Goal: Task Accomplishment & Management: Manage account settings

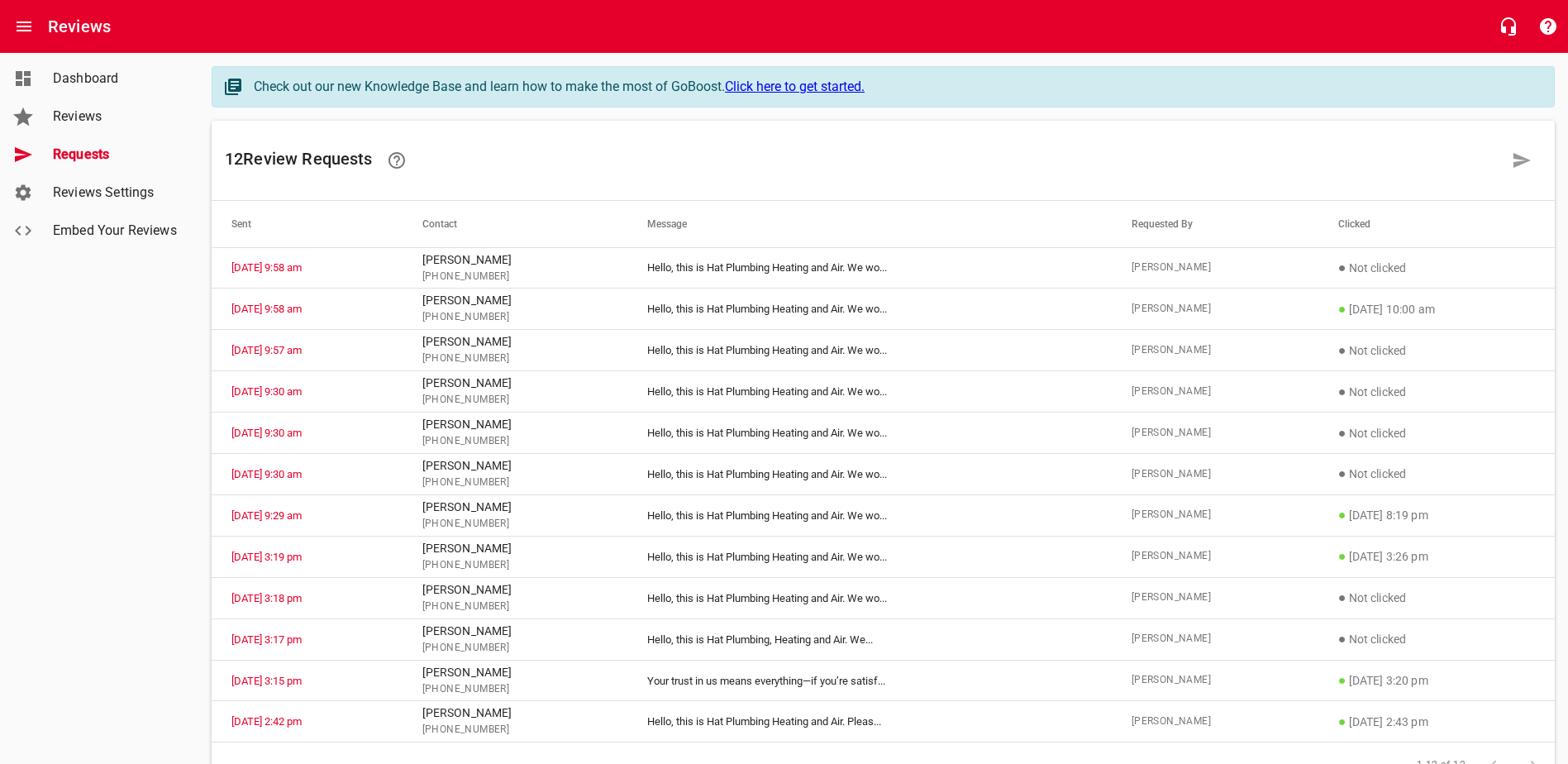
click at [75, 121] on span "Reviews" at bounding box center [116, 116] width 126 height 20
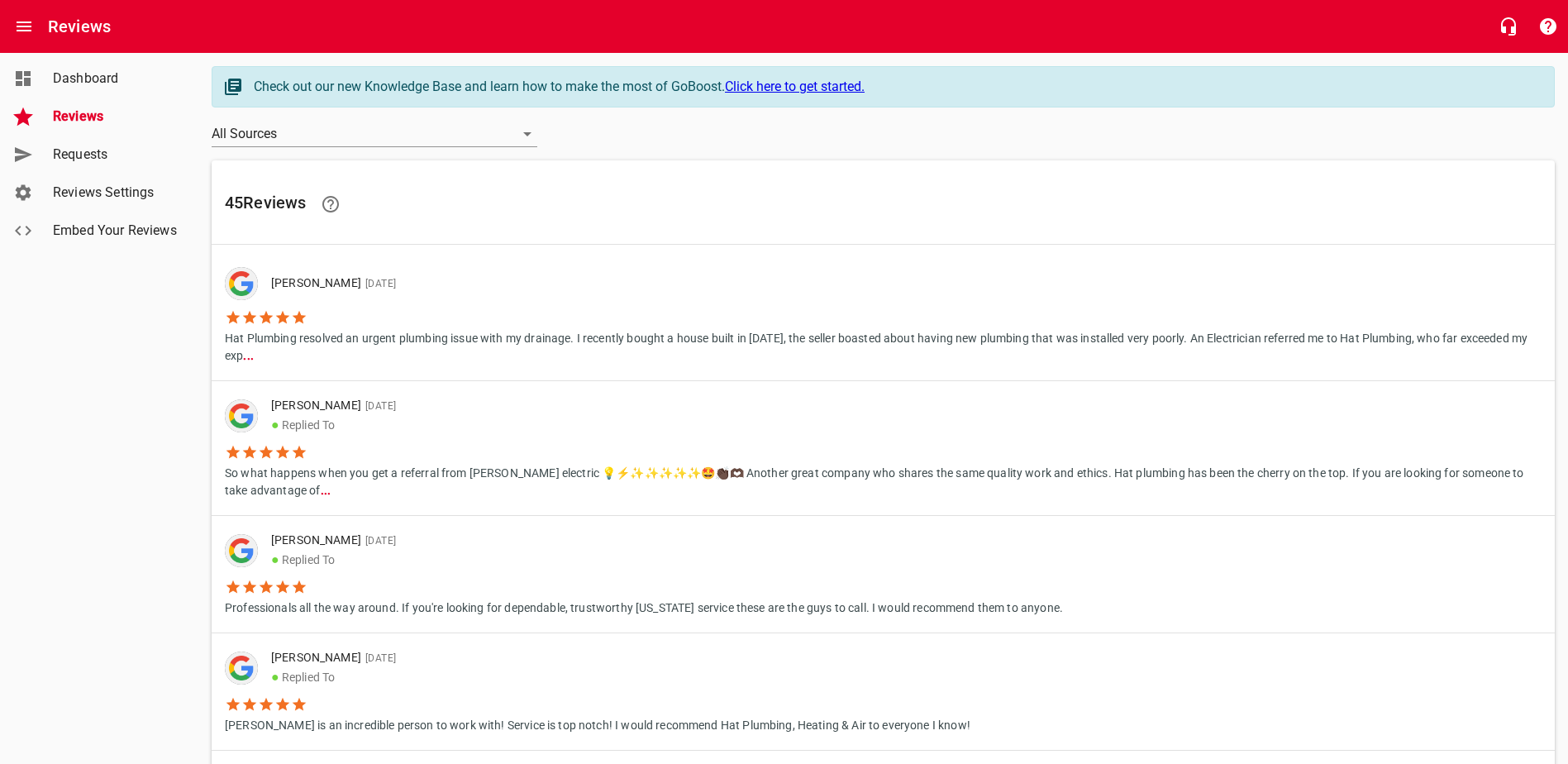
click at [80, 149] on span "Requests" at bounding box center [116, 155] width 126 height 20
